Goal: Transaction & Acquisition: Purchase product/service

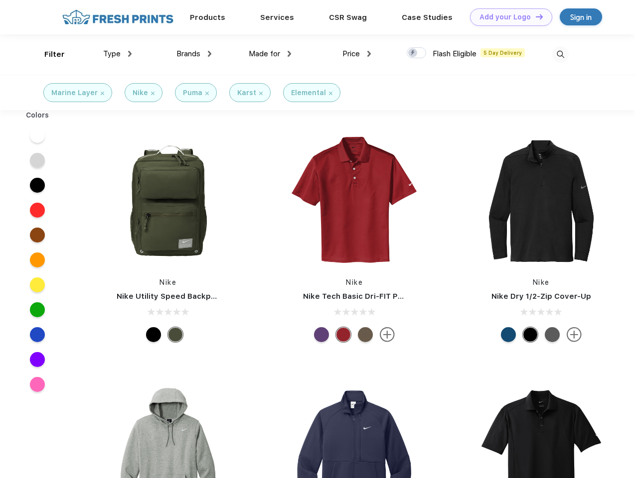
click at [507, 17] on link "Add your Logo Design Tool" at bounding box center [511, 16] width 82 height 17
click at [0, 0] on div "Design Tool" at bounding box center [0, 0] width 0 height 0
click at [535, 16] on link "Add your Logo Design Tool" at bounding box center [511, 16] width 82 height 17
click at [48, 54] on div "Filter" at bounding box center [54, 54] width 20 height 11
click at [118, 54] on span "Type" at bounding box center [111, 53] width 17 height 9
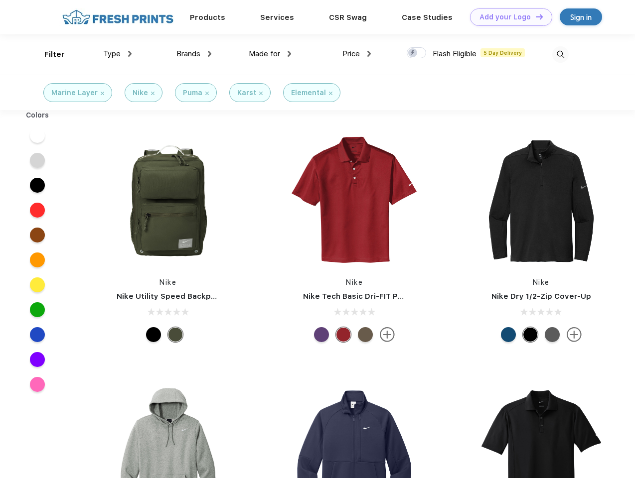
click at [194, 54] on span "Brands" at bounding box center [188, 53] width 24 height 9
click at [270, 54] on span "Made for" at bounding box center [264, 53] width 31 height 9
click at [357, 54] on span "Price" at bounding box center [350, 53] width 17 height 9
click at [417, 53] on div at bounding box center [416, 52] width 19 height 11
click at [413, 53] on input "checkbox" at bounding box center [410, 50] width 6 height 6
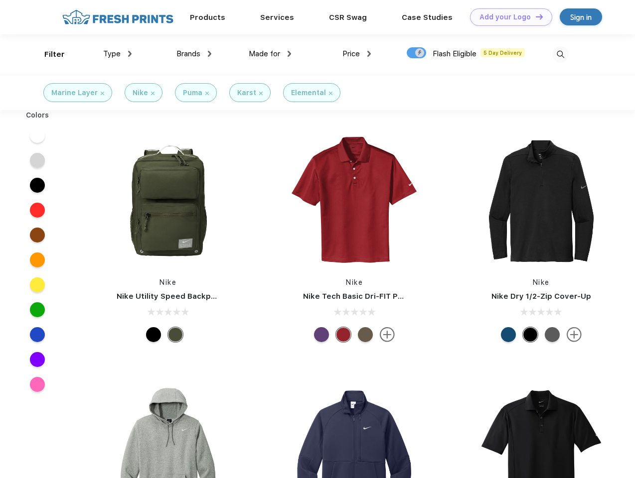
click at [560, 54] on img at bounding box center [560, 54] width 16 height 16
